Goal: Navigation & Orientation: Go to known website

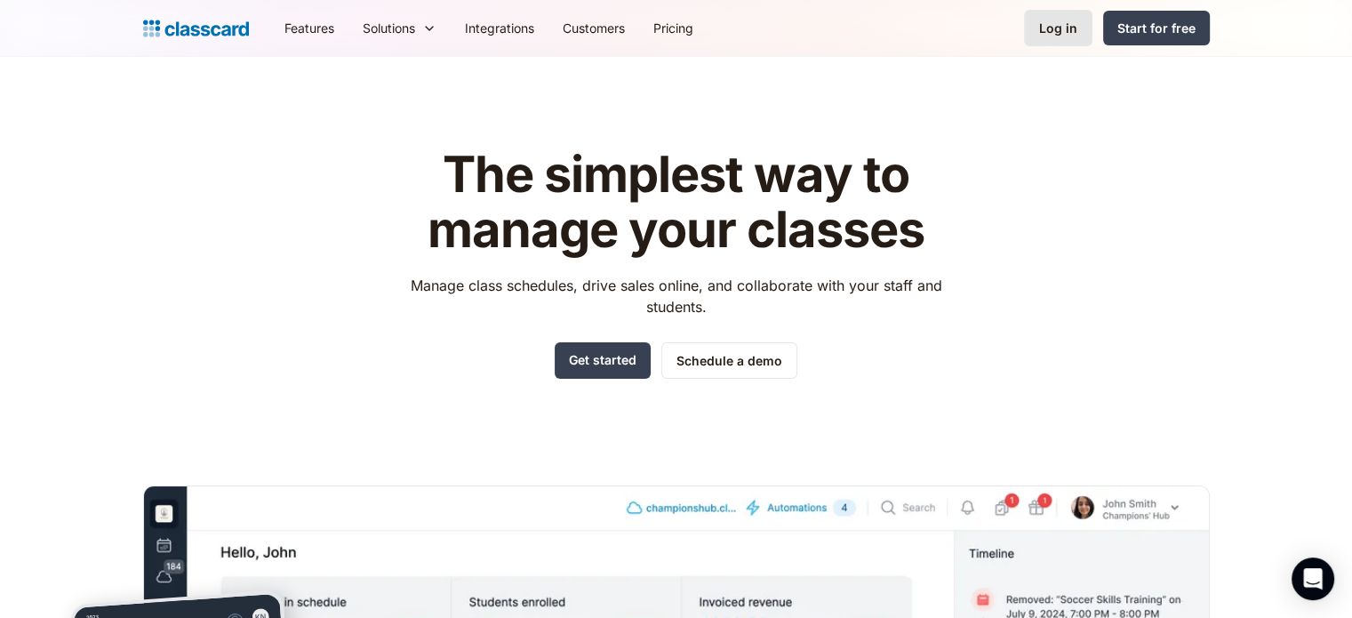
click at [1052, 20] on div "Log in" at bounding box center [1058, 28] width 38 height 19
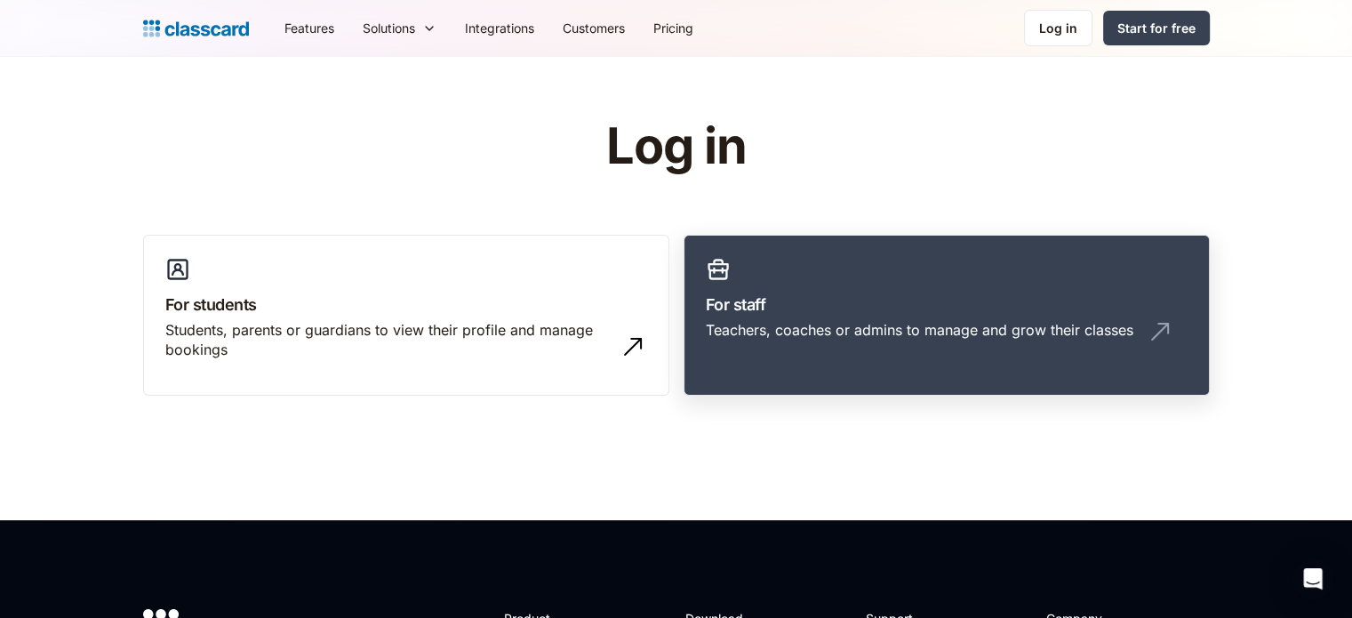
click at [804, 290] on link "For staff Teachers, coaches or admins to manage and grow their classes" at bounding box center [947, 316] width 526 height 162
